Goal: Information Seeking & Learning: Check status

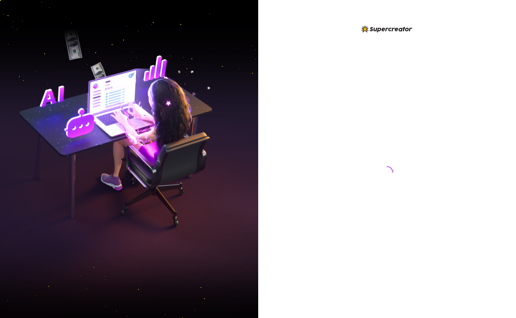
click at [144, 45] on img at bounding box center [129, 159] width 258 height 324
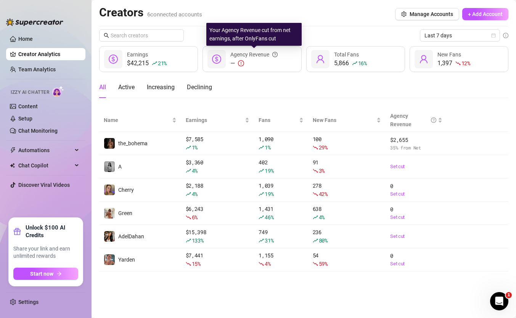
click at [249, 34] on div "Your Agency Revenue cut from net earnings, after OnlyFans cut" at bounding box center [253, 34] width 95 height 23
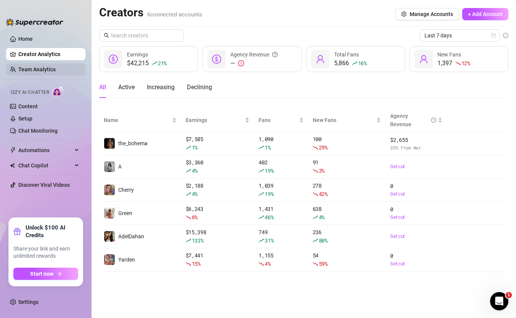
click at [50, 73] on link "Team Analytics" at bounding box center [36, 69] width 37 height 6
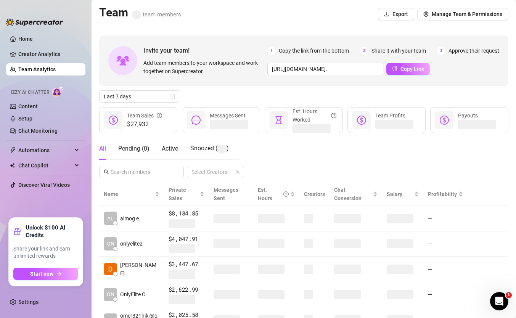
click at [40, 31] on ul "Home Creator Analytics Team Analytics Izzy AI Chatter Content Setup Chat Monito…" at bounding box center [45, 122] width 79 height 185
click at [33, 36] on link "Home" at bounding box center [25, 39] width 15 height 6
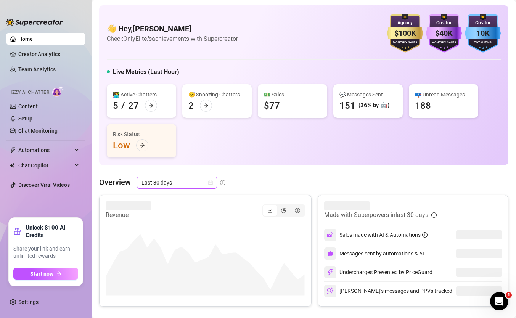
click at [191, 182] on span "Last 30 days" at bounding box center [177, 182] width 71 height 11
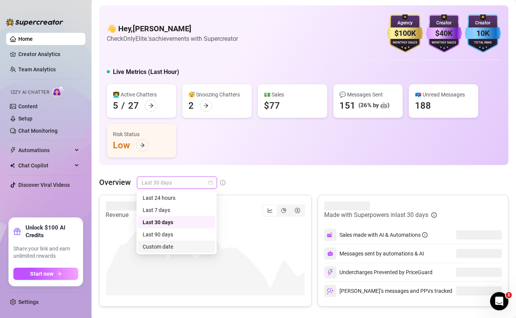
click at [174, 246] on div "Custom date" at bounding box center [177, 247] width 68 height 8
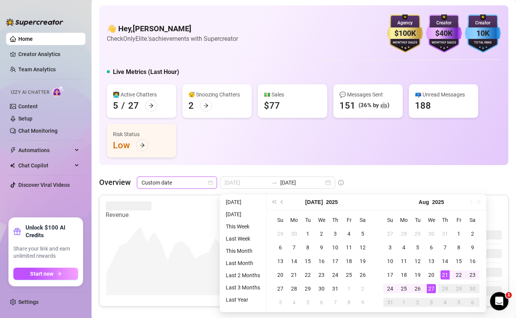
type input "[DATE]"
click at [427, 289] on div "27" at bounding box center [431, 288] width 9 height 9
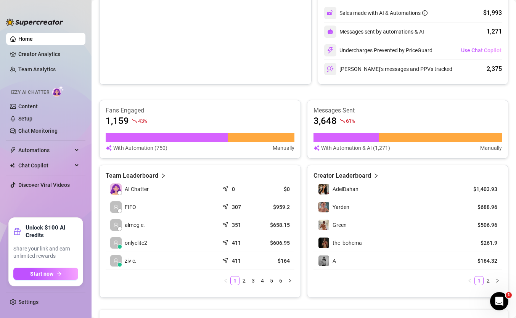
scroll to position [232, 0]
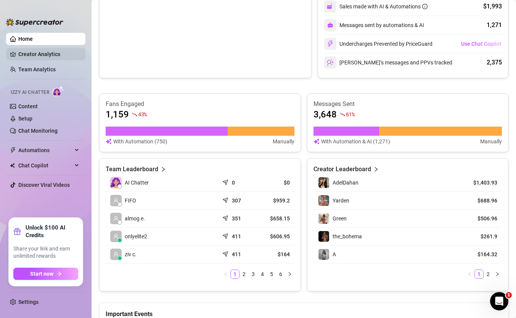
click at [39, 59] on link "Creator Analytics" at bounding box center [48, 54] width 61 height 12
